Goal: Information Seeking & Learning: Check status

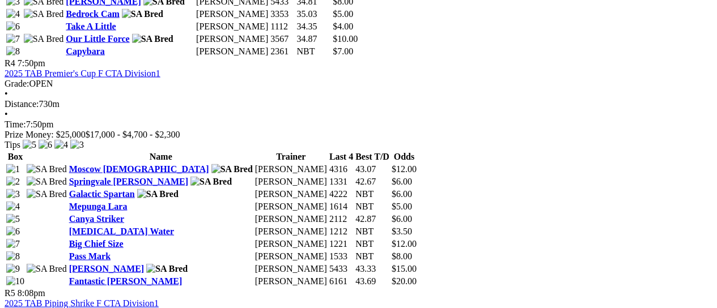
scroll to position [1285, 0]
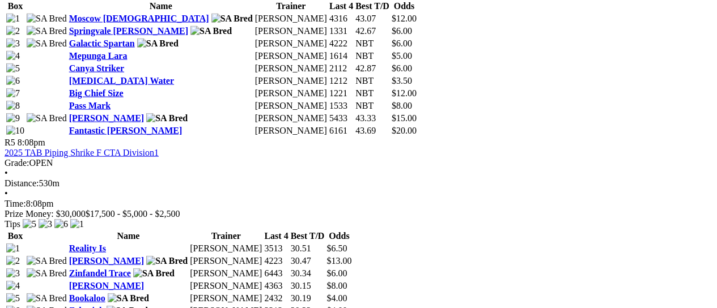
drag, startPoint x: 383, startPoint y: 184, endPoint x: 20, endPoint y: 121, distance: 368.3
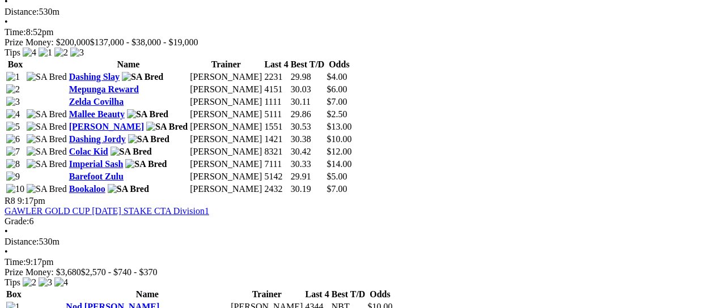
scroll to position [1871, 0]
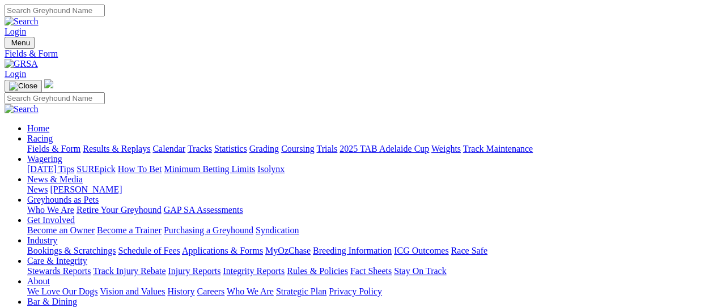
click at [150, 144] on link "Results & Replays" at bounding box center [116, 149] width 67 height 10
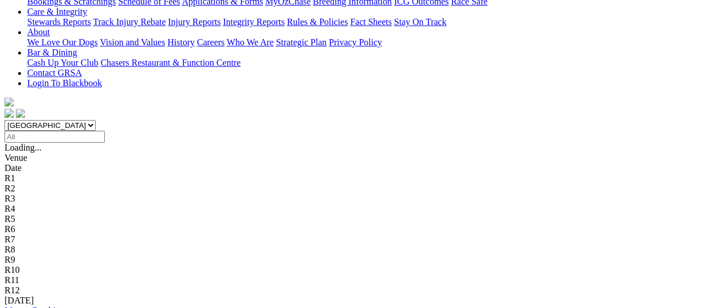
scroll to position [302, 0]
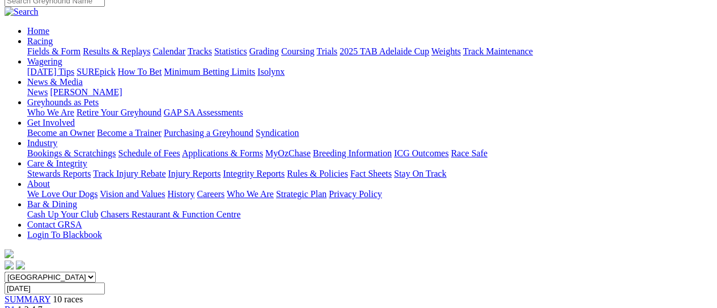
scroll to position [75, 0]
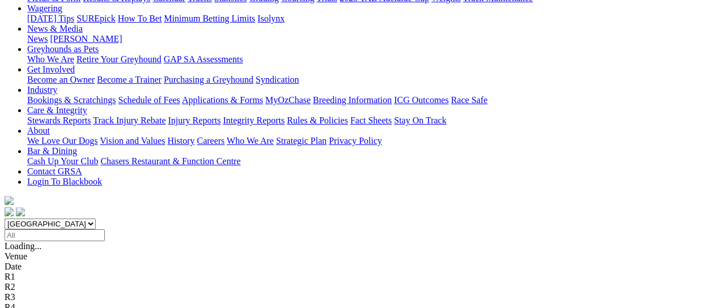
scroll to position [227, 0]
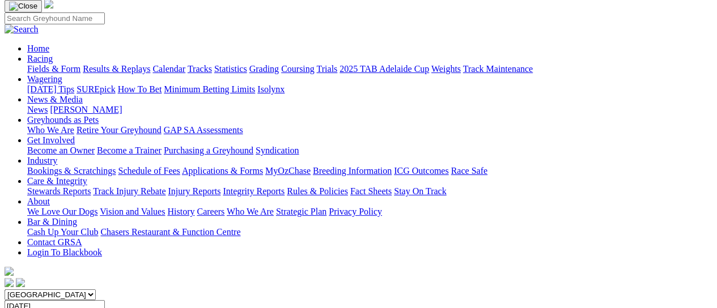
scroll to position [75, 0]
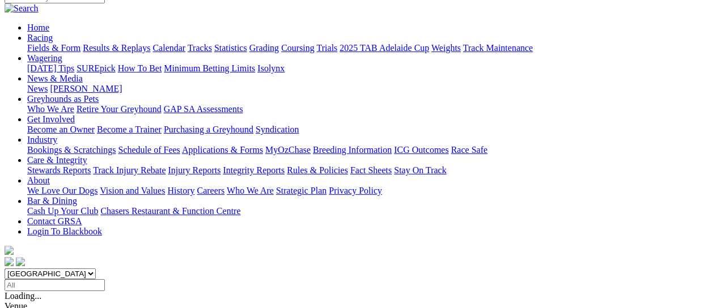
scroll to position [151, 0]
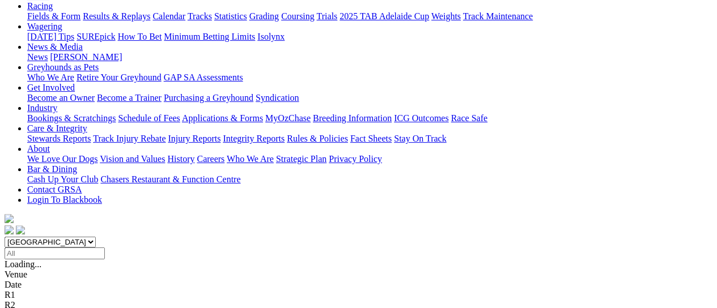
scroll to position [151, 0]
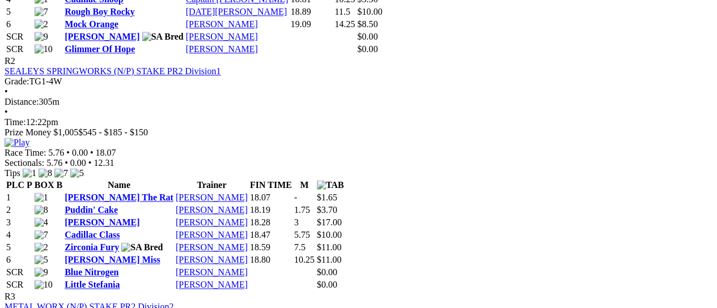
scroll to position [529, 0]
